Goal: Transaction & Acquisition: Purchase product/service

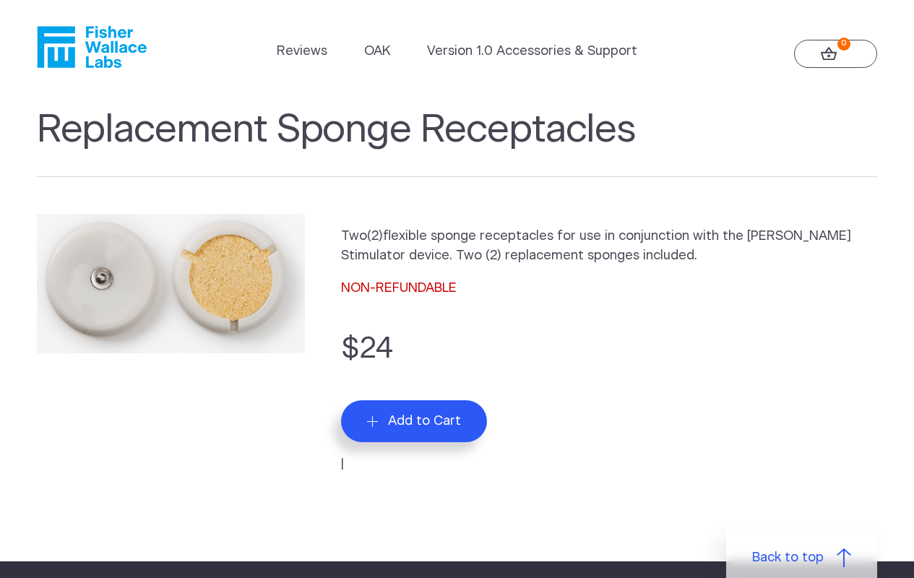
click at [461, 429] on span "Add to Cart" at bounding box center [424, 421] width 73 height 16
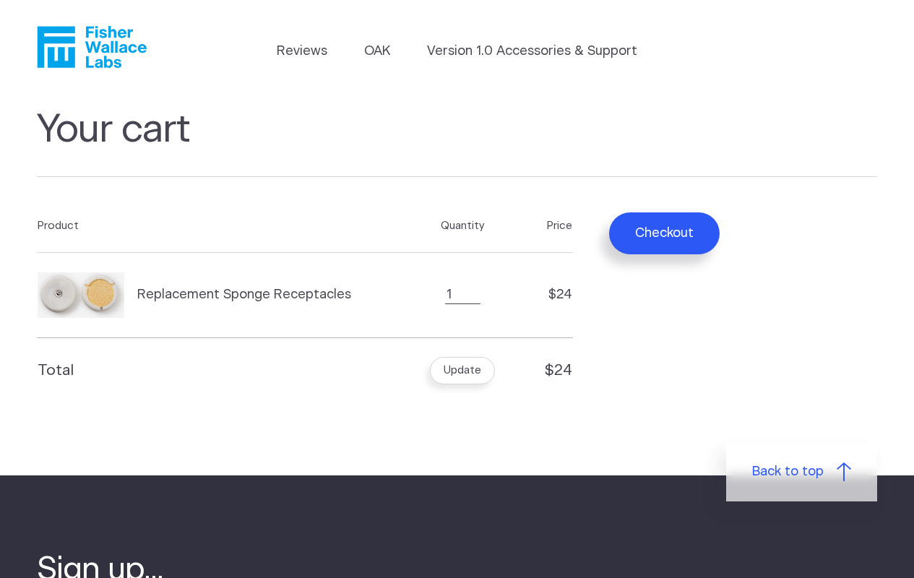
click at [664, 233] on button "Checkout" at bounding box center [664, 233] width 111 height 42
